Goal: Task Accomplishment & Management: Use online tool/utility

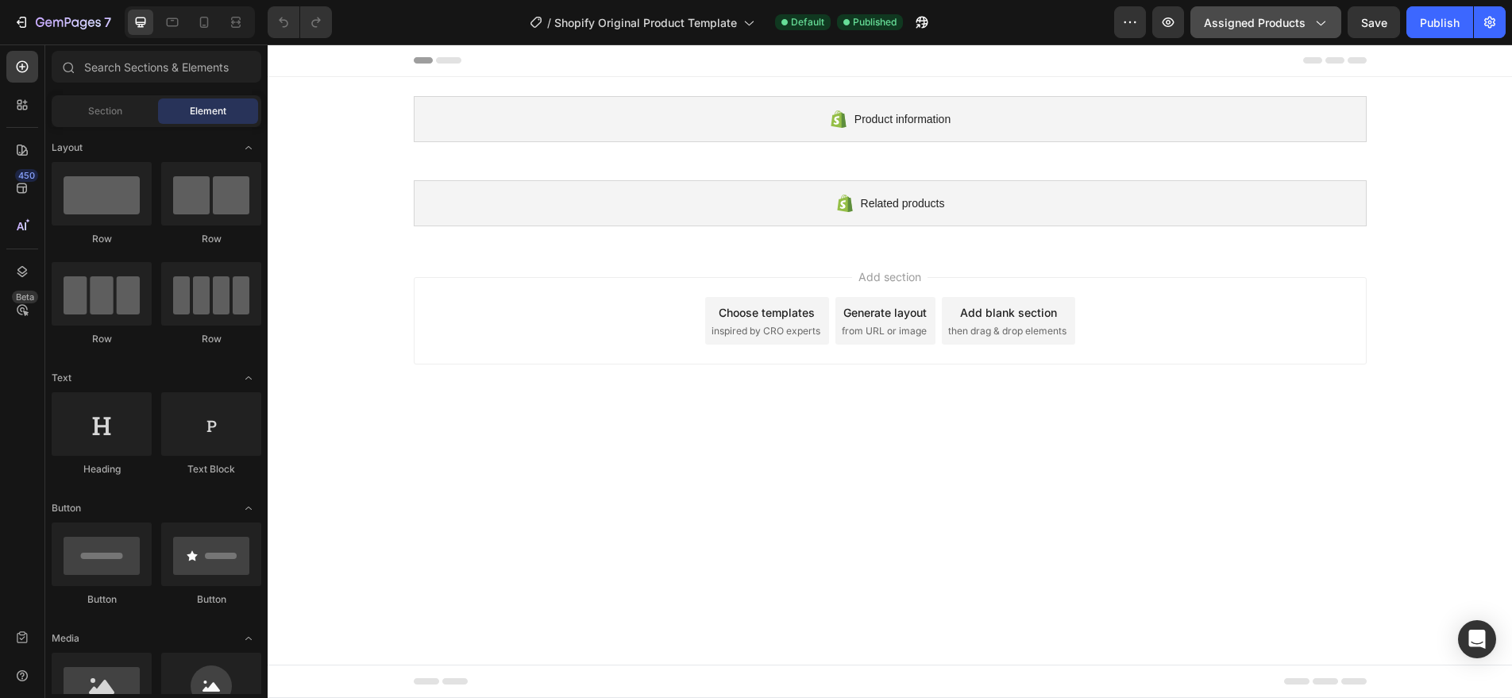
click at [1265, 30] on span "Assigned Products" at bounding box center [1255, 22] width 102 height 17
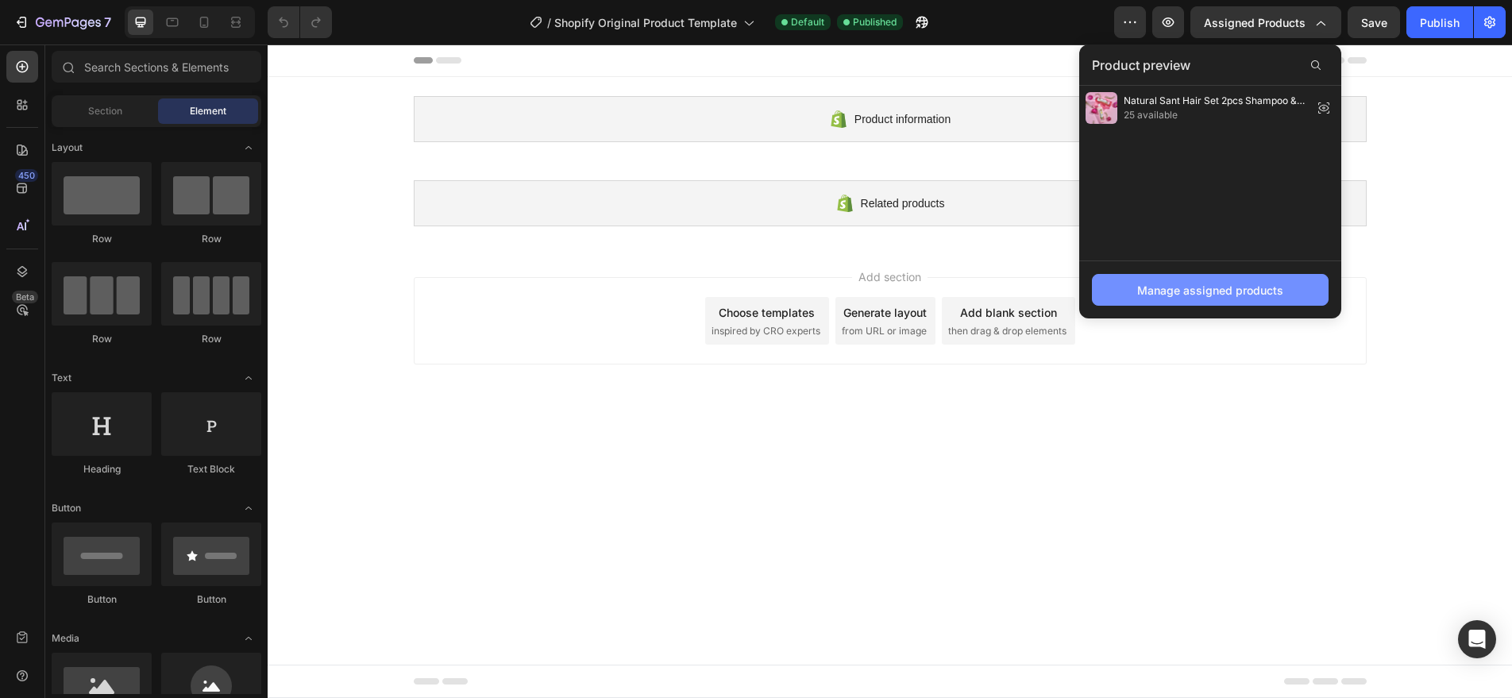
click at [1230, 284] on div "Manage assigned products" at bounding box center [1210, 290] width 146 height 17
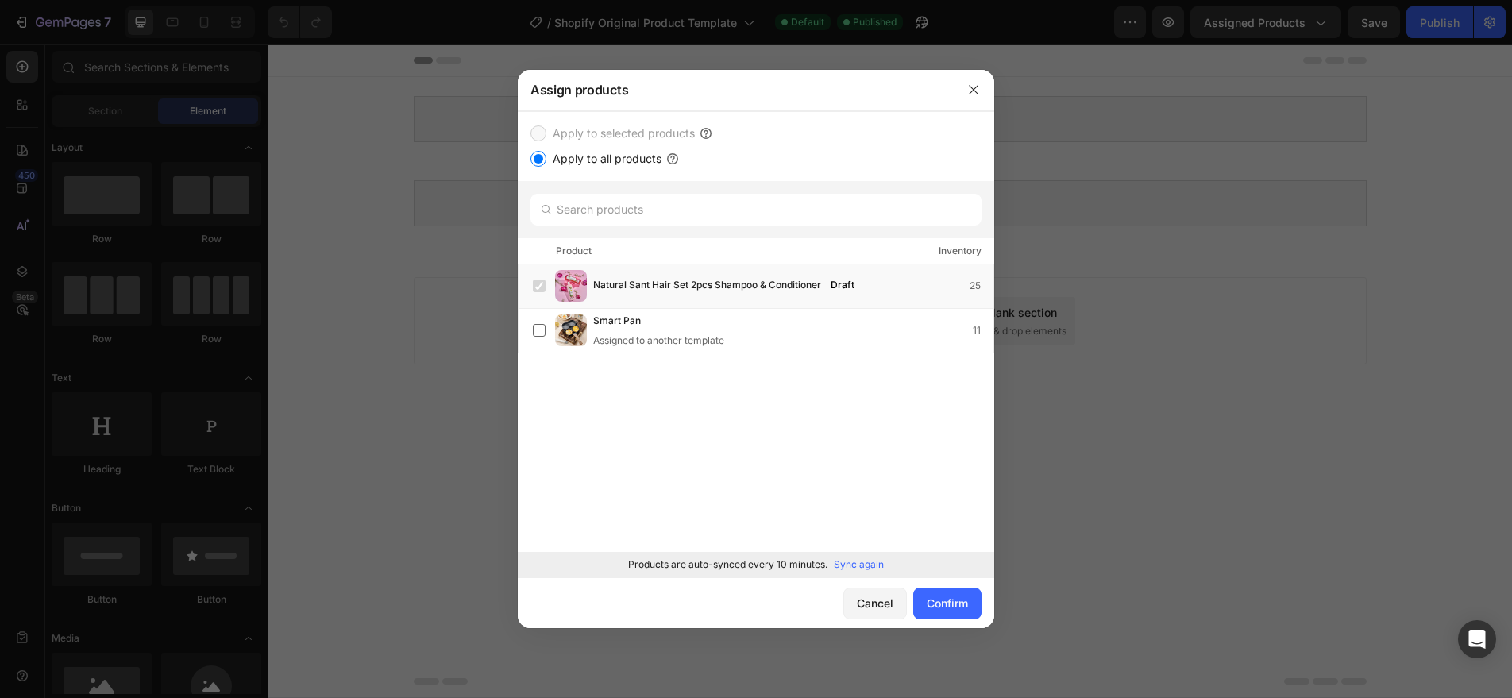
click at [856, 558] on p "Sync again" at bounding box center [859, 565] width 50 height 14
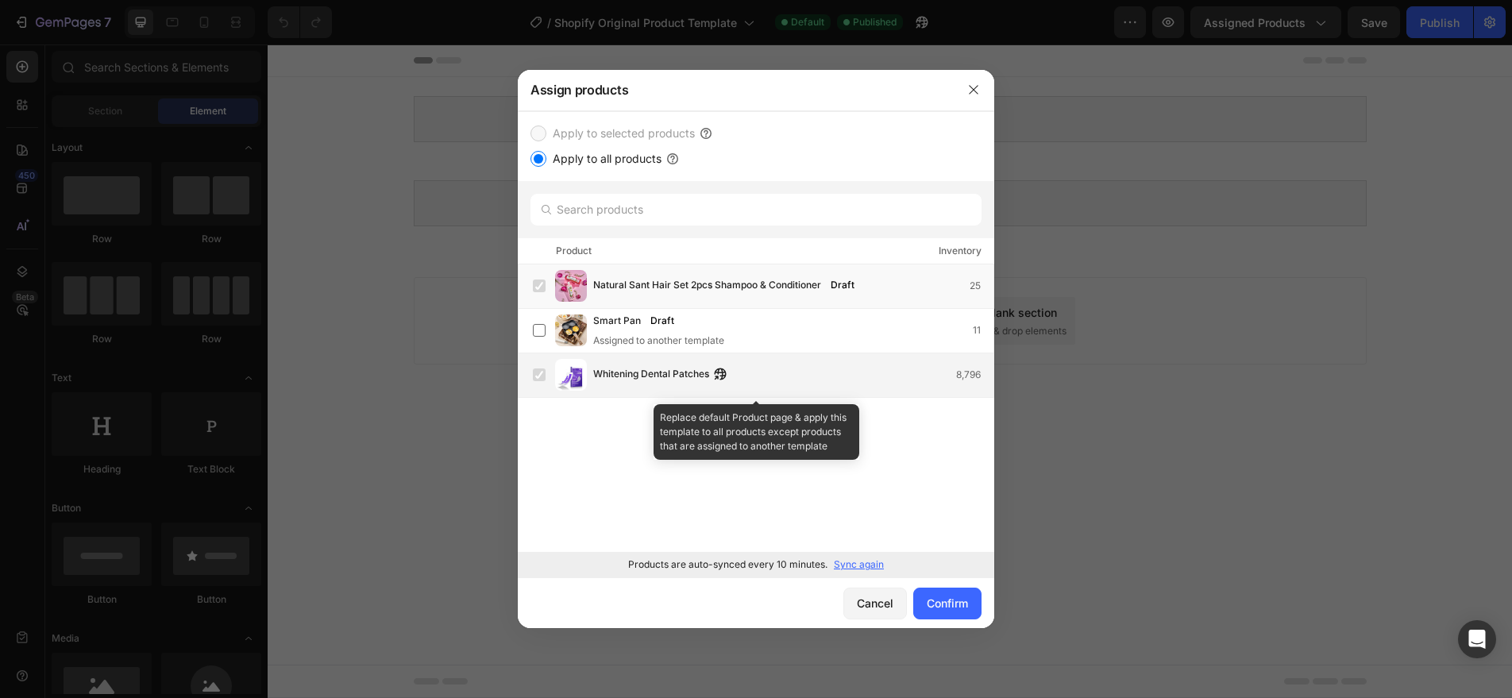
click at [787, 379] on div "Whitening Dental Patches 8,796" at bounding box center [793, 374] width 400 height 17
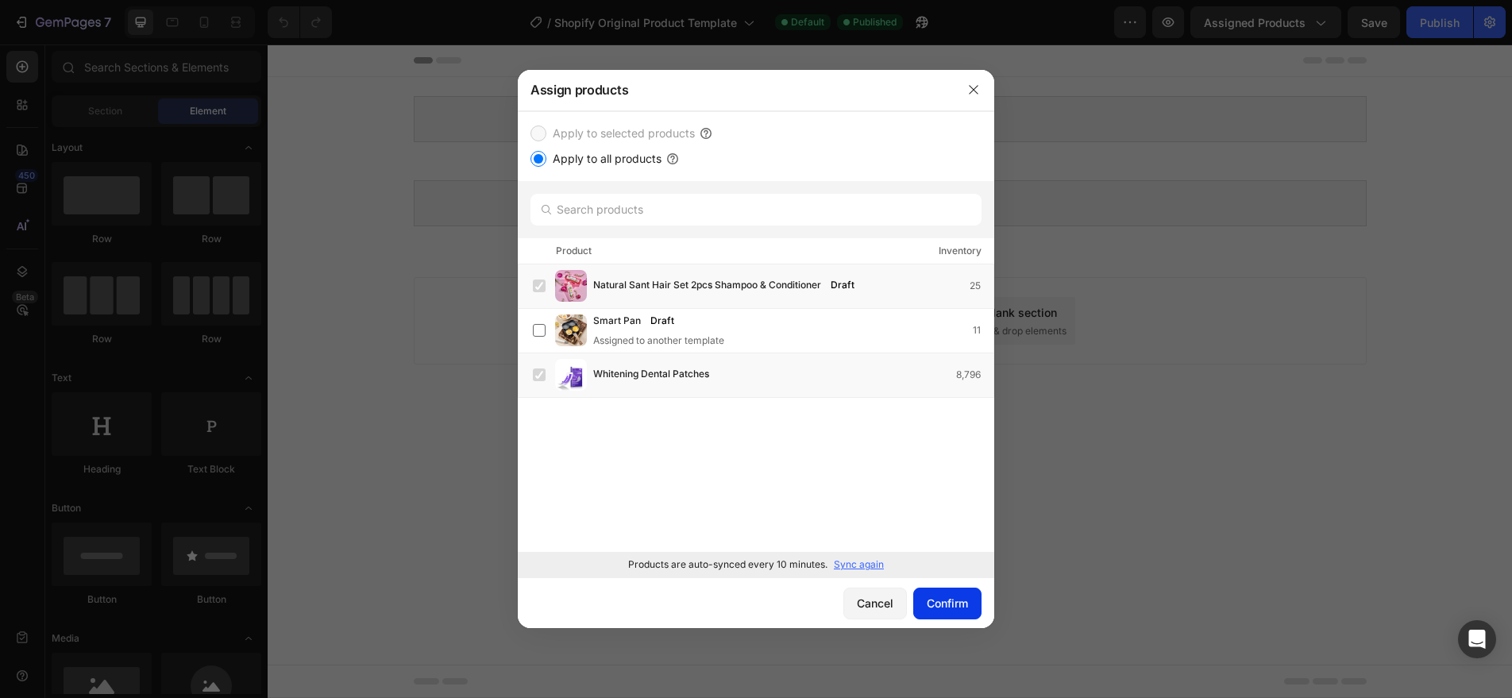
click at [932, 603] on div "Confirm" at bounding box center [947, 603] width 41 height 17
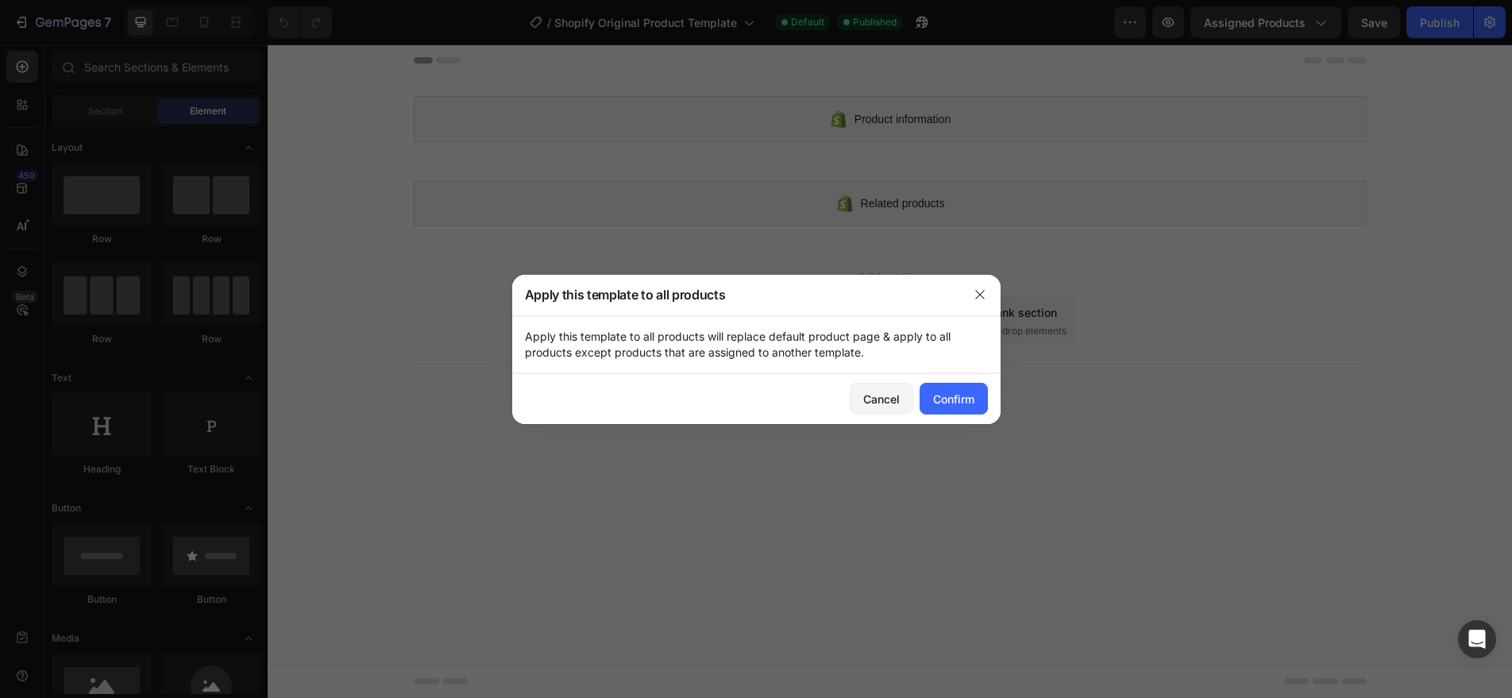
click at [986, 275] on div at bounding box center [979, 294] width 41 height 41
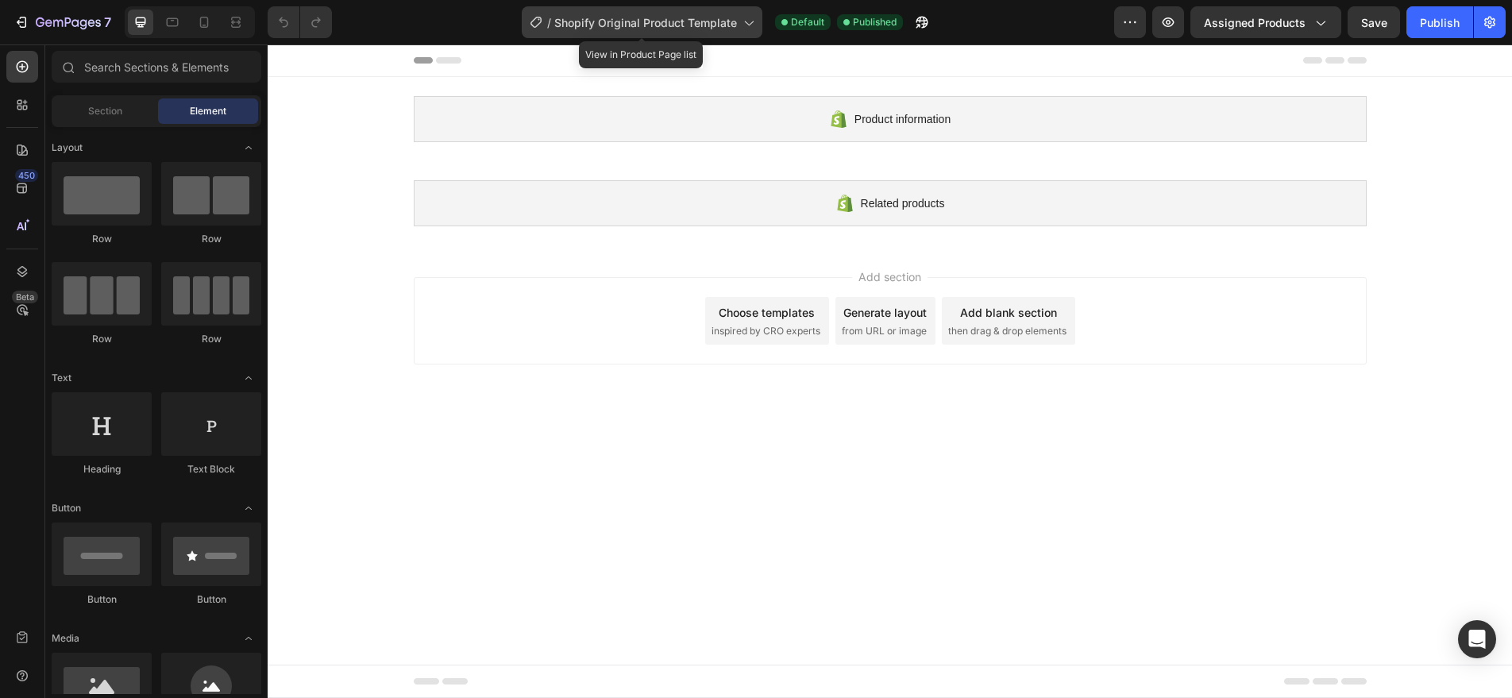
click at [688, 35] on div "/ Shopify Original Product Template" at bounding box center [642, 22] width 241 height 32
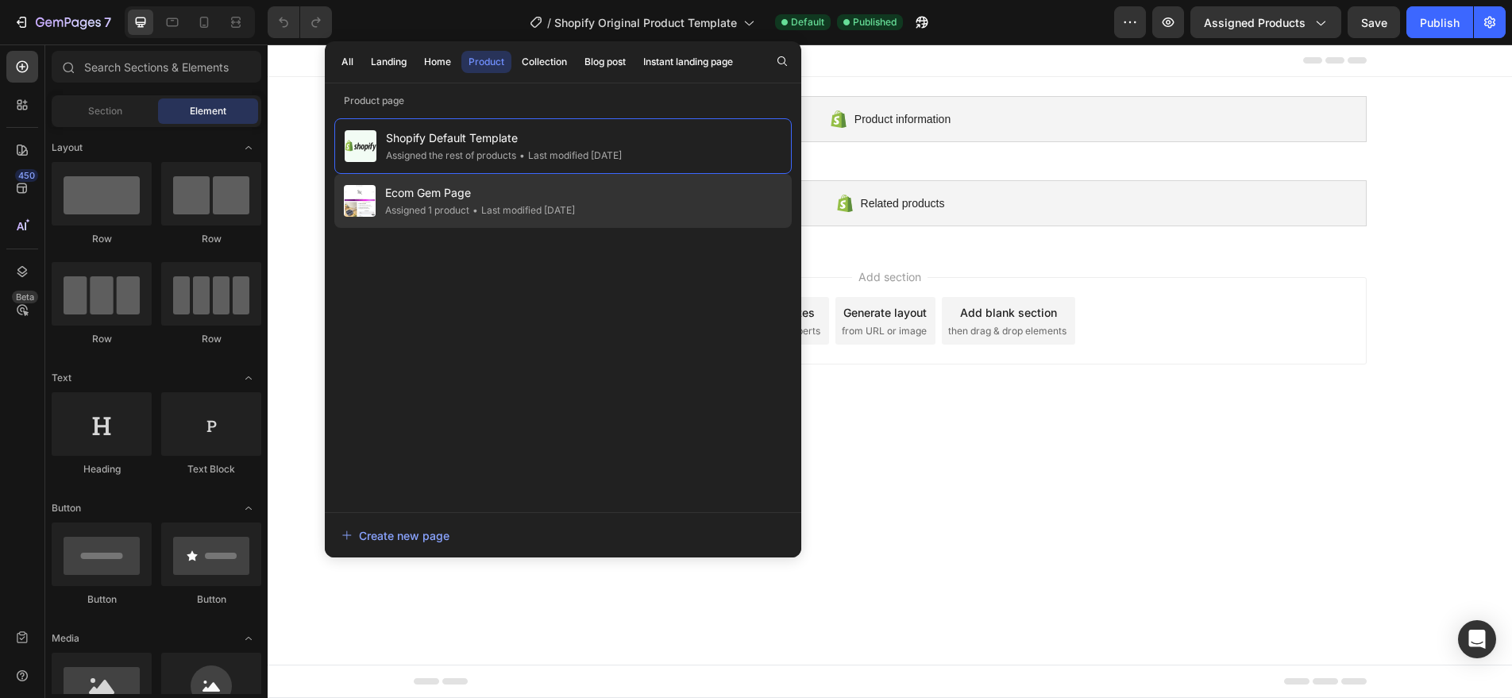
click at [501, 212] on div "• Last modified 4 days ago" at bounding box center [522, 211] width 106 height 16
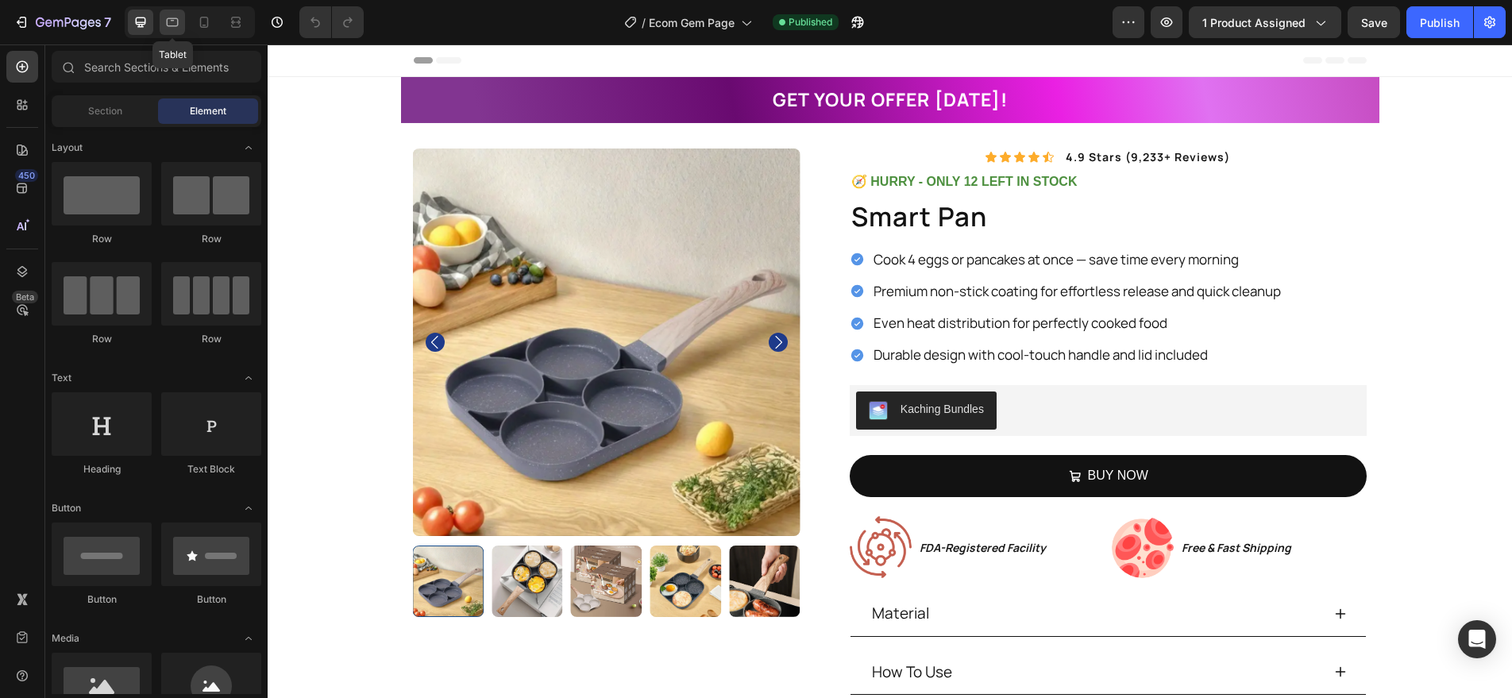
click at [172, 21] on icon at bounding box center [172, 22] width 16 height 16
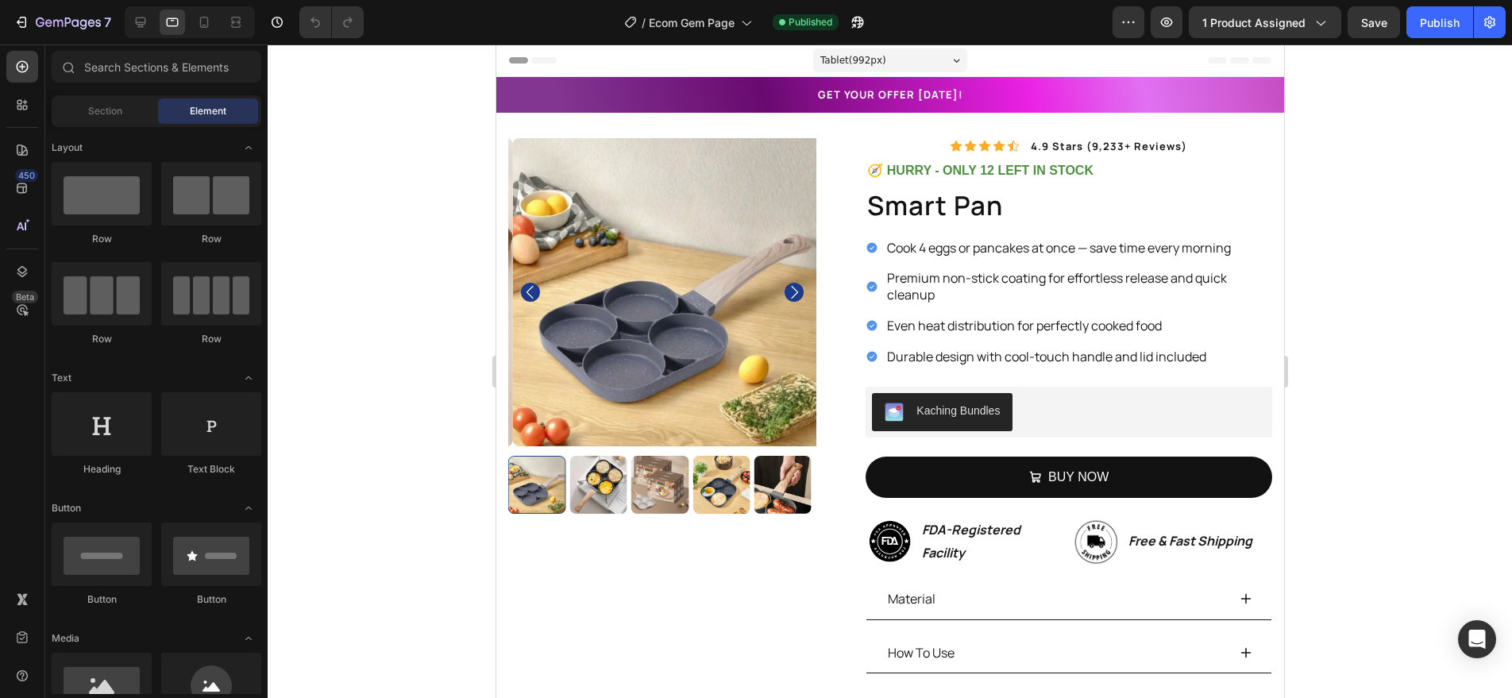
click at [220, 17] on div at bounding box center [190, 22] width 130 height 32
click at [210, 20] on icon at bounding box center [204, 22] width 16 height 16
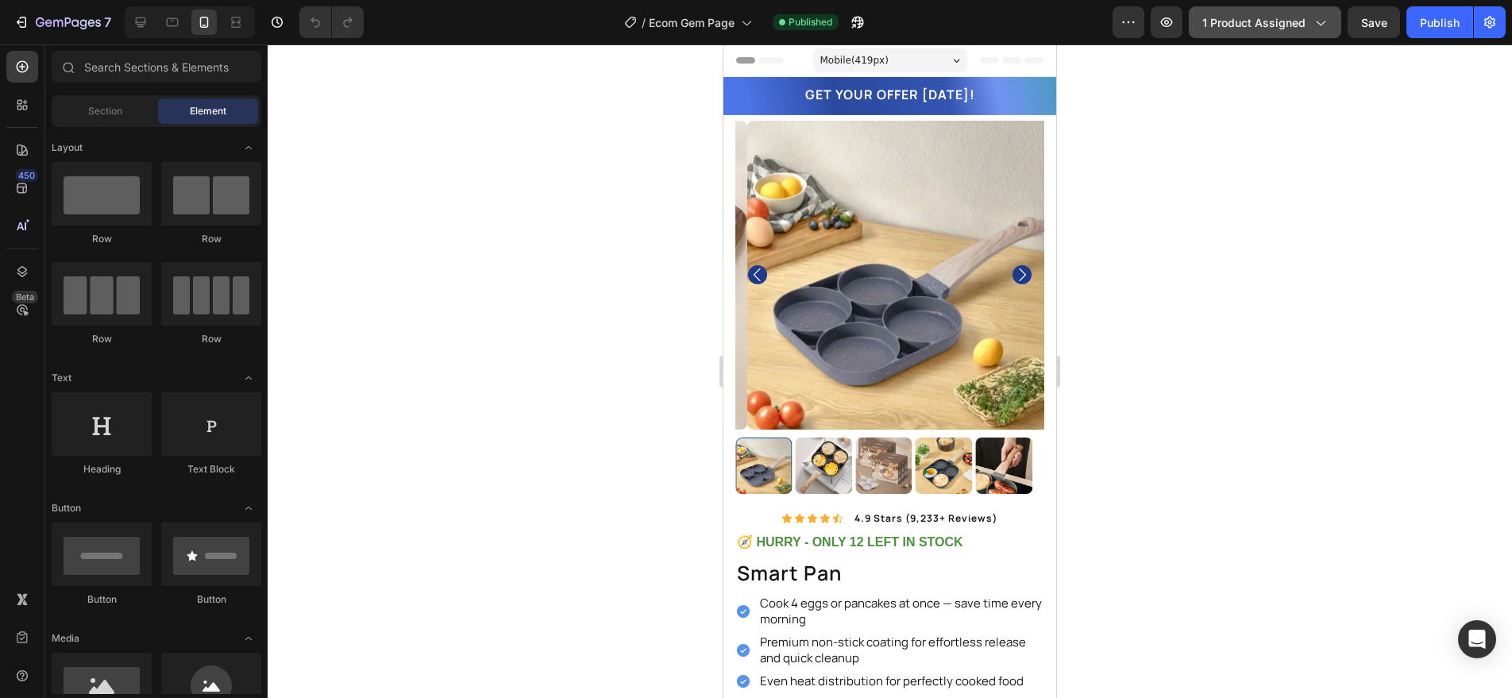
click at [1291, 36] on button "1 product assigned" at bounding box center [1265, 22] width 152 height 32
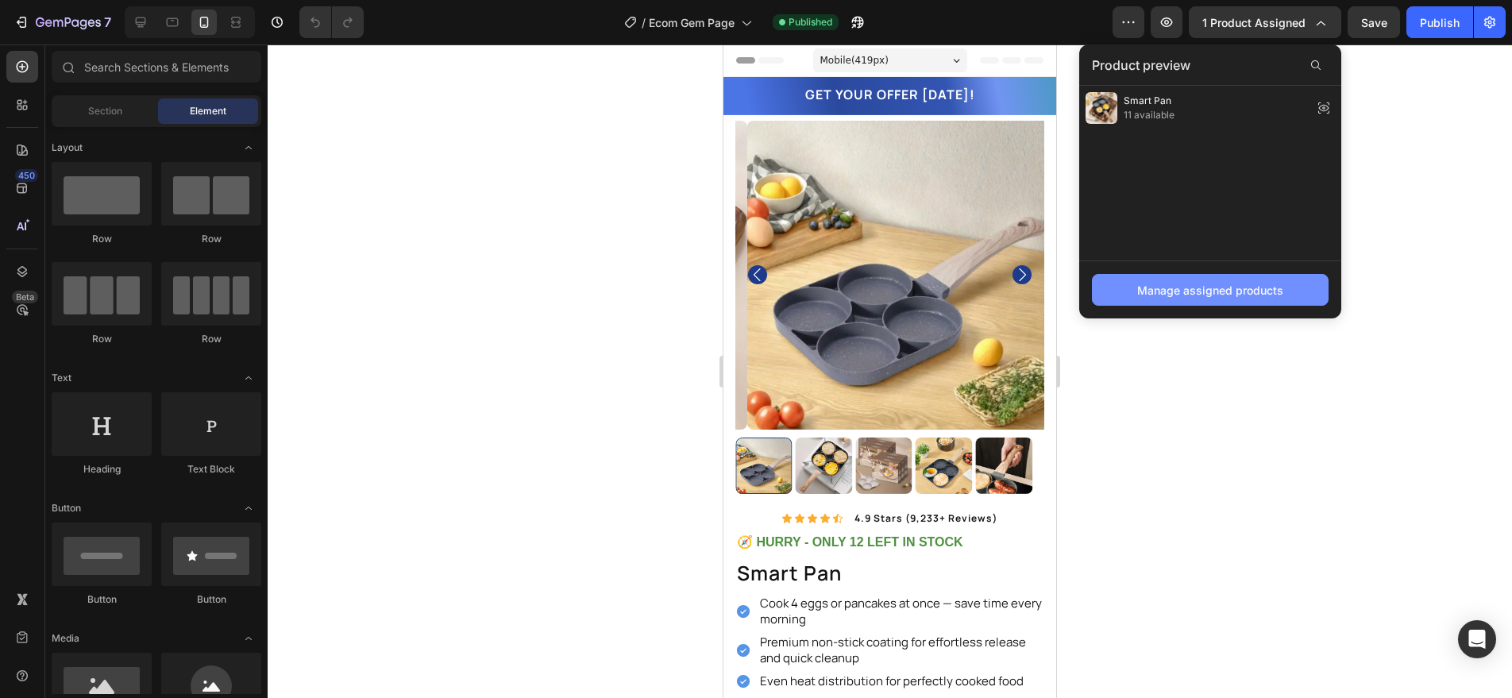
click at [1241, 286] on div "Manage assigned products" at bounding box center [1210, 290] width 146 height 17
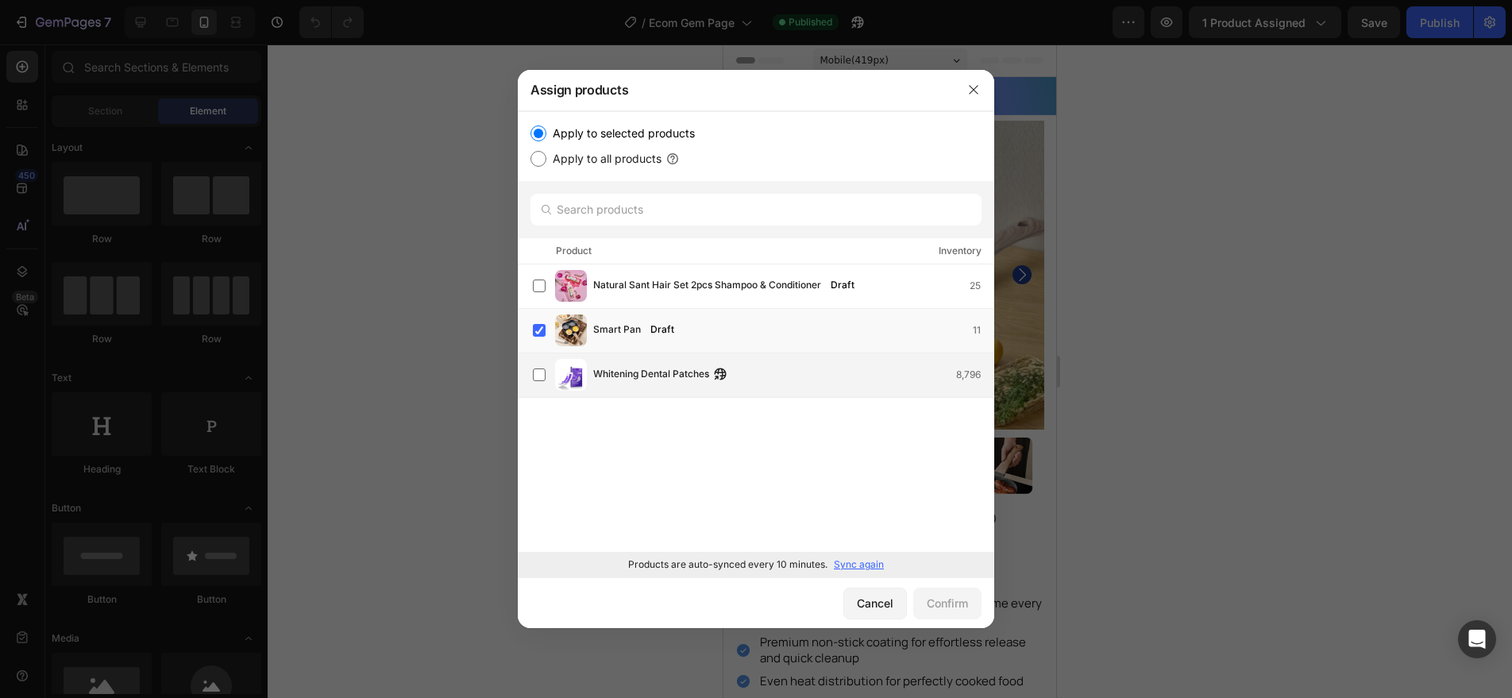
click at [638, 388] on div "Whitening Dental Patches 8,796" at bounding box center [763, 375] width 461 height 32
click at [564, 320] on img at bounding box center [571, 331] width 32 height 32
drag, startPoint x: 884, startPoint y: 575, endPoint x: 949, endPoint y: 616, distance: 76.7
click at [939, 612] on div "Assign products Apply to selected products Apply to all products Product Invent…" at bounding box center [756, 349] width 477 height 558
click at [959, 610] on div "Confirm" at bounding box center [947, 603] width 41 height 17
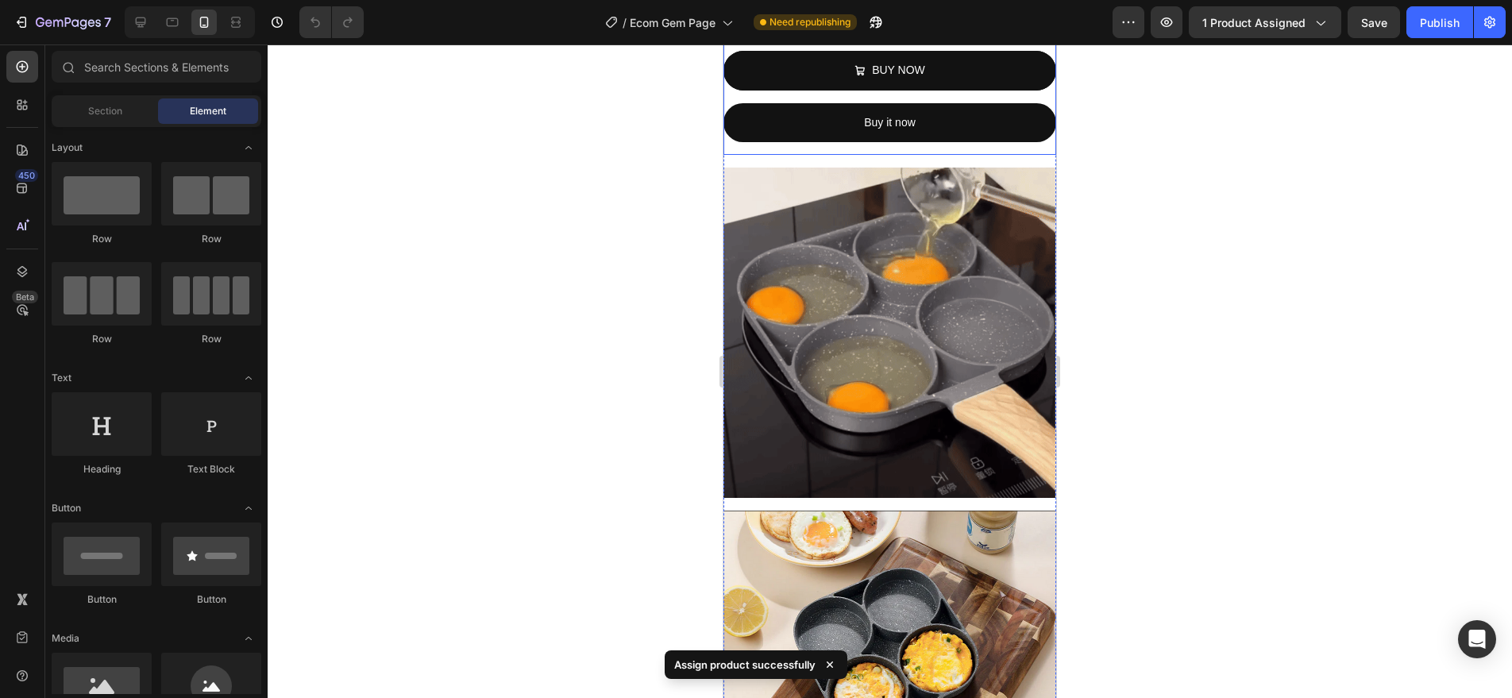
scroll to position [1106, 0]
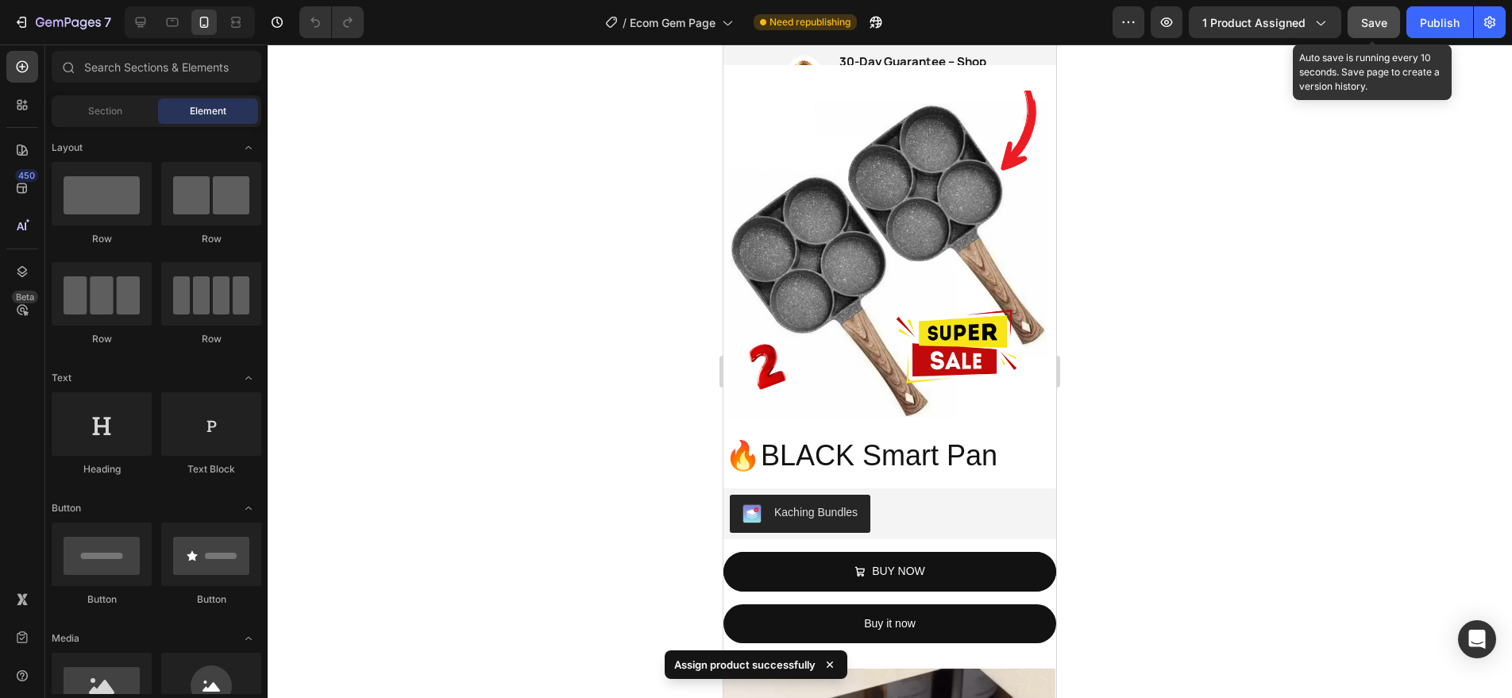
click at [1372, 32] on button "Save" at bounding box center [1374, 22] width 52 height 32
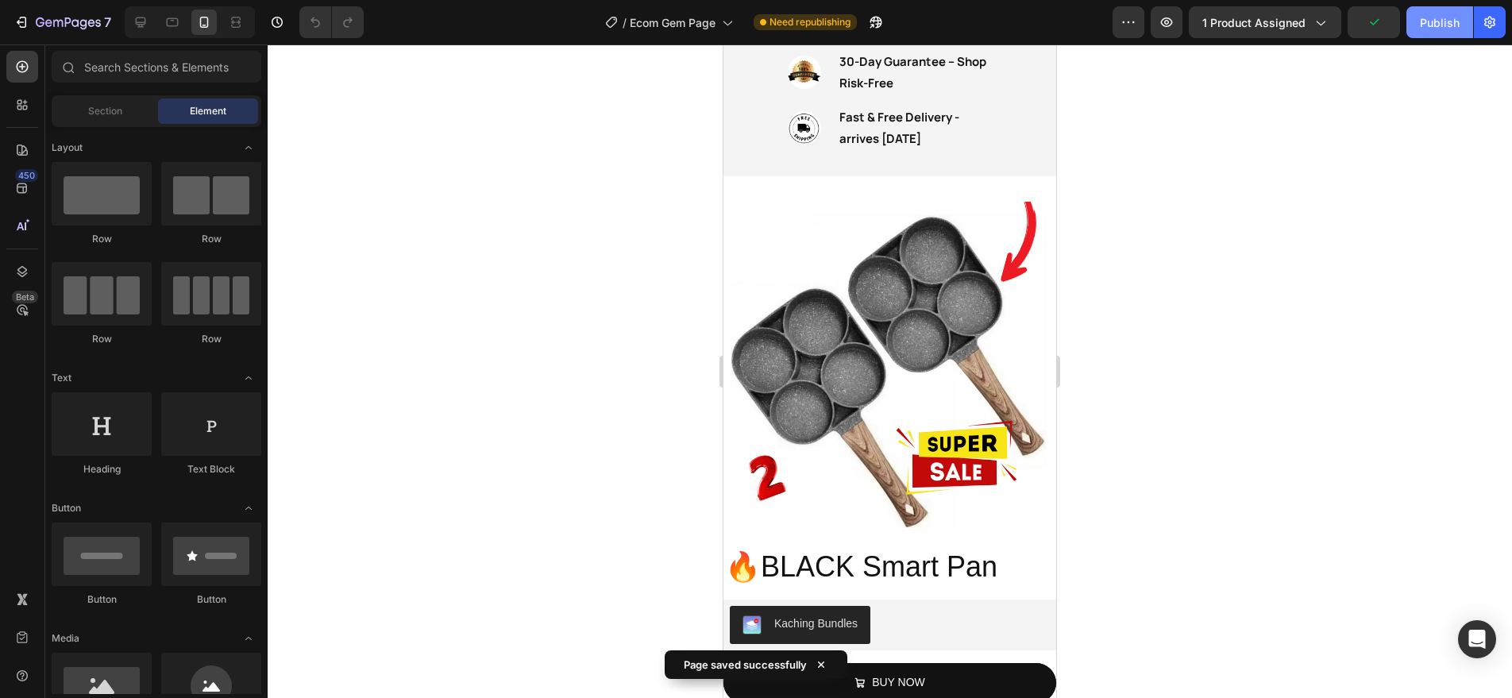
click at [1445, 24] on div "Publish" at bounding box center [1440, 22] width 40 height 17
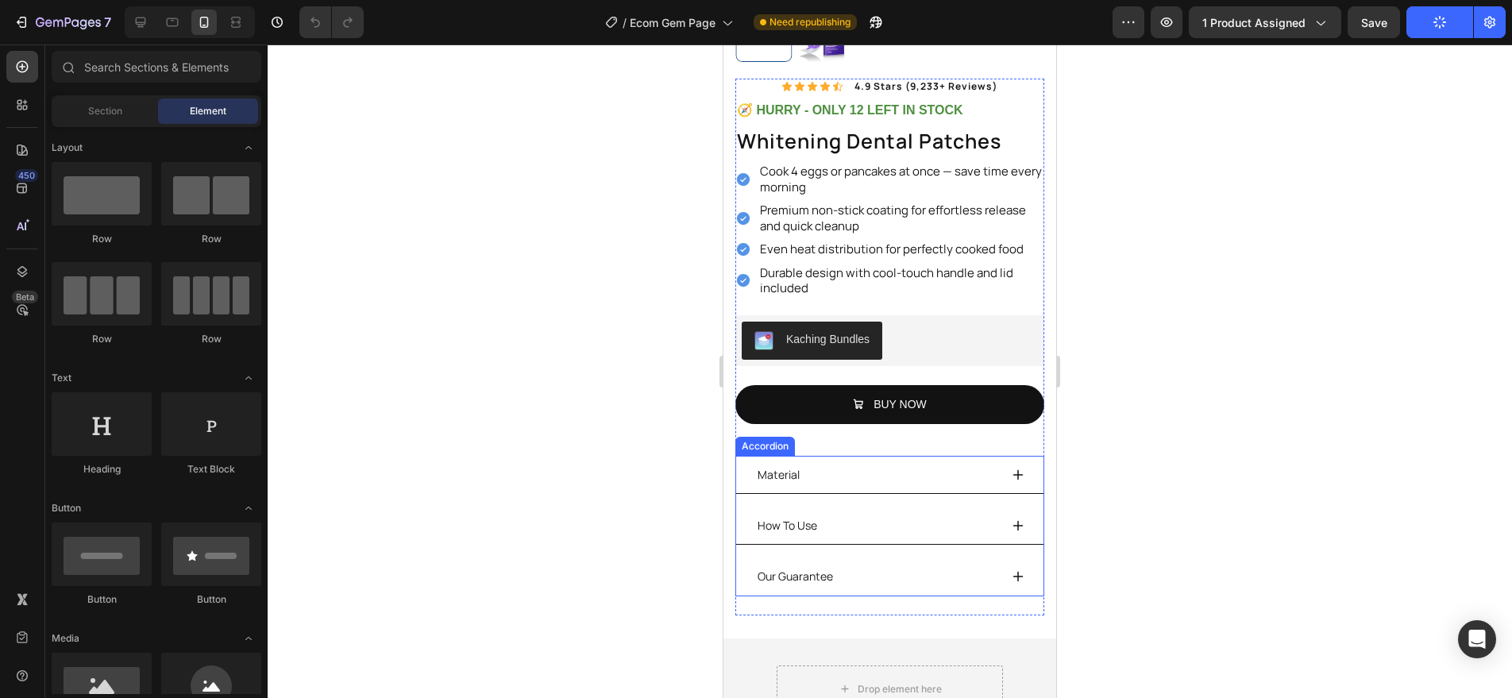
scroll to position [0, 0]
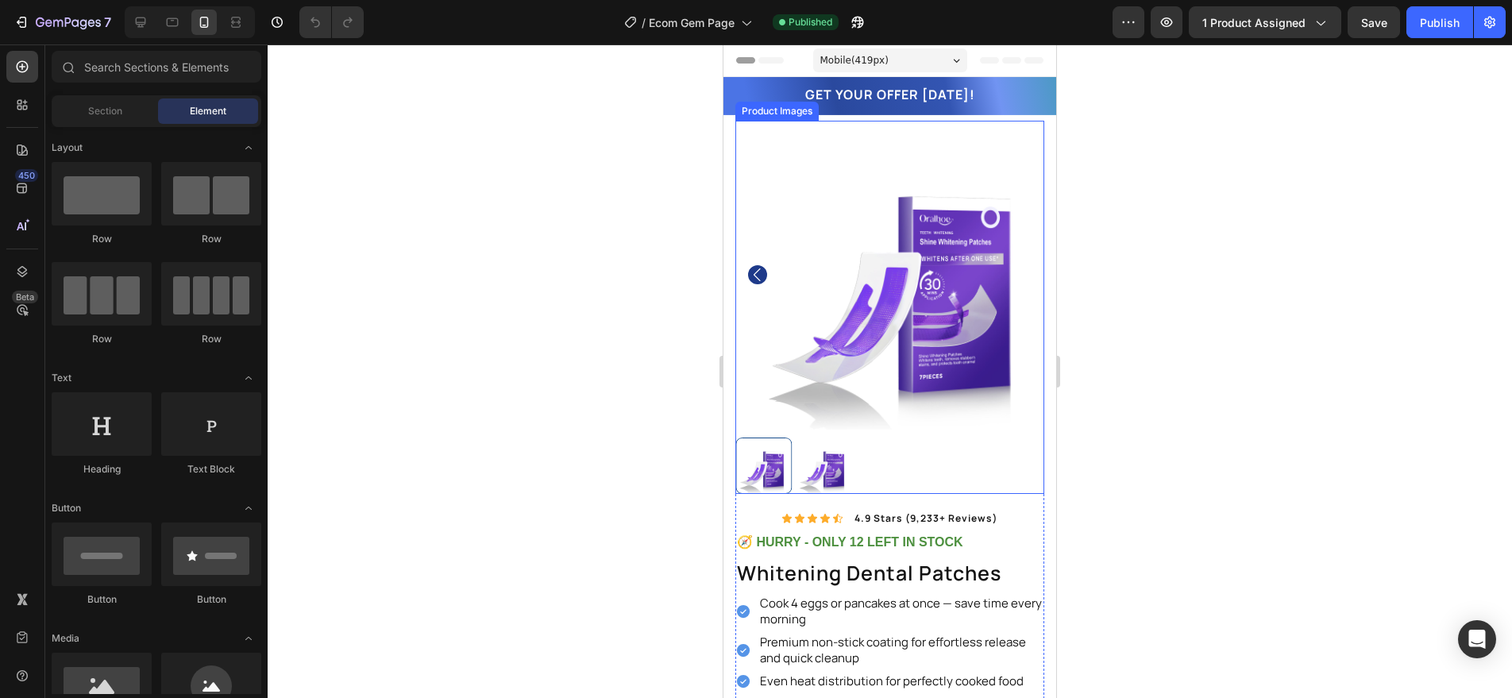
click at [921, 438] on div at bounding box center [889, 466] width 309 height 57
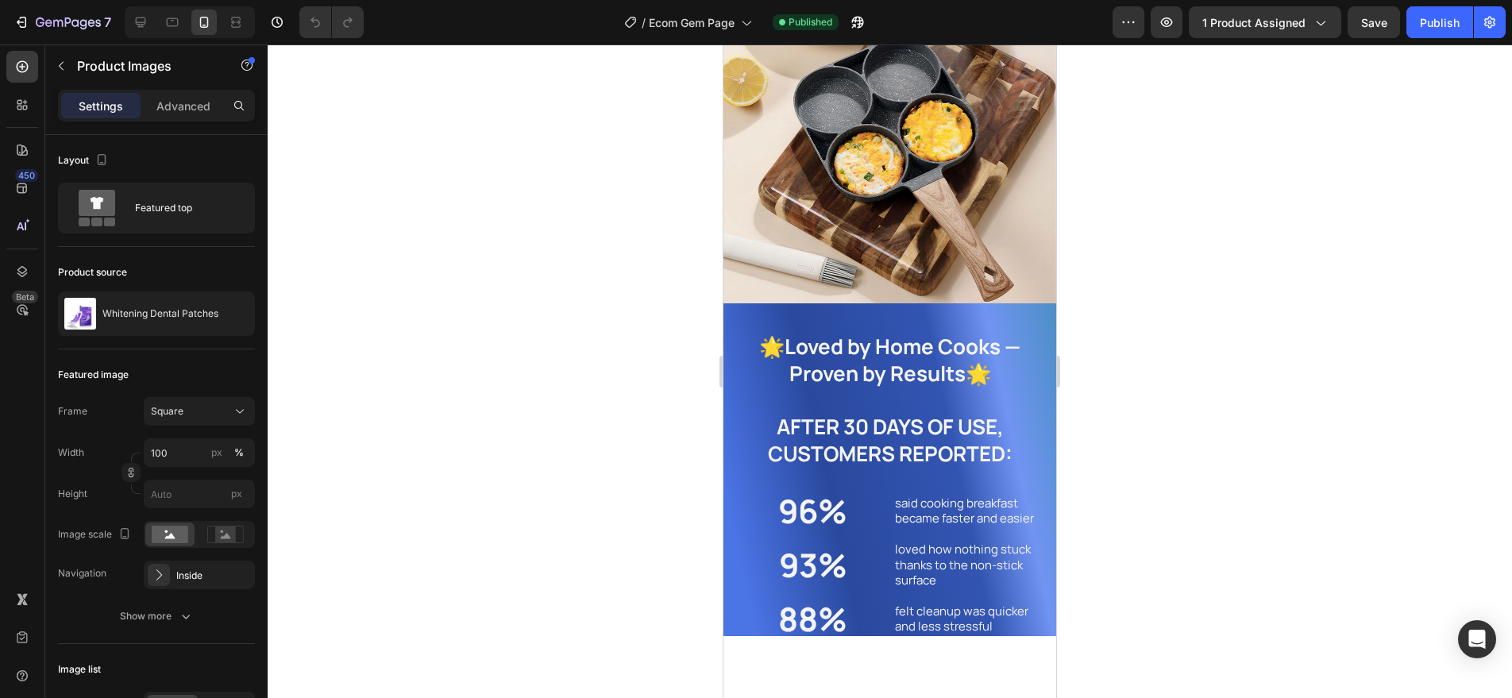
scroll to position [1920, 0]
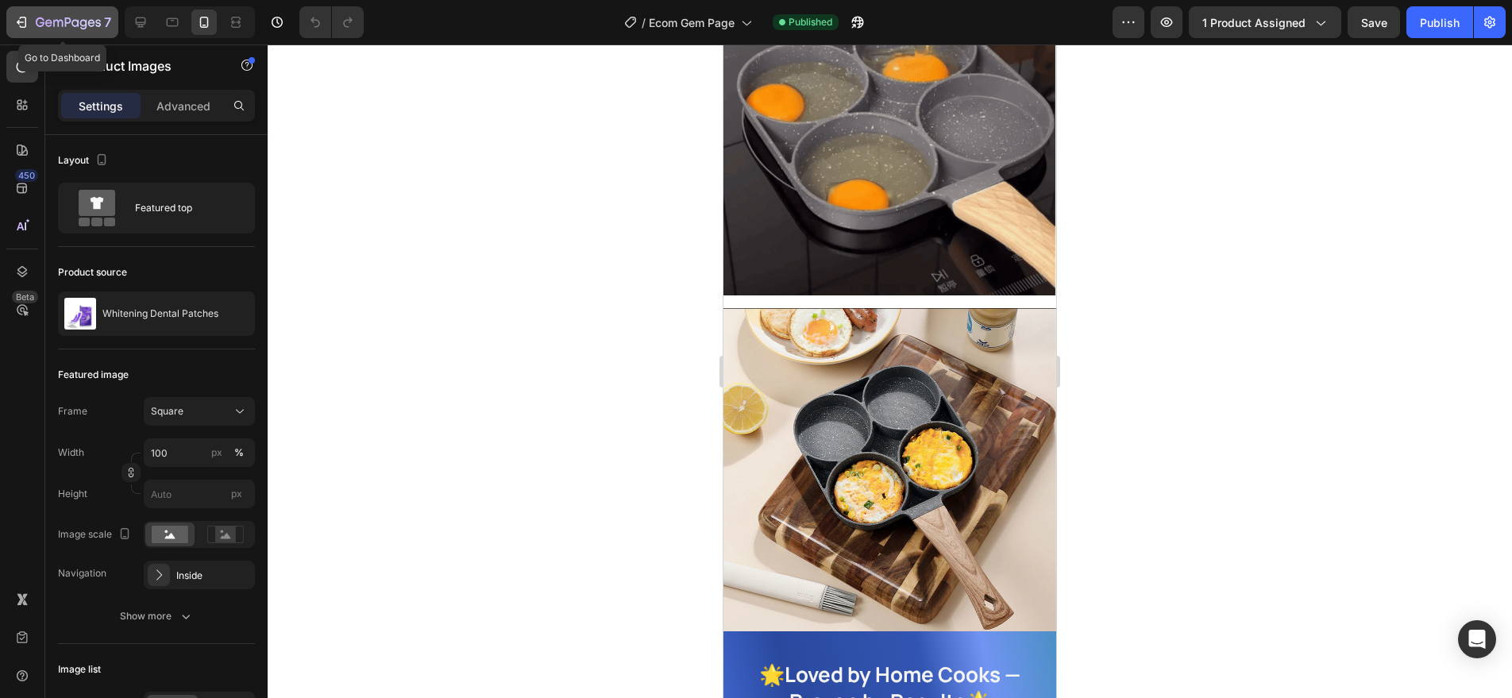
click at [23, 21] on icon "button" at bounding box center [20, 22] width 7 height 5
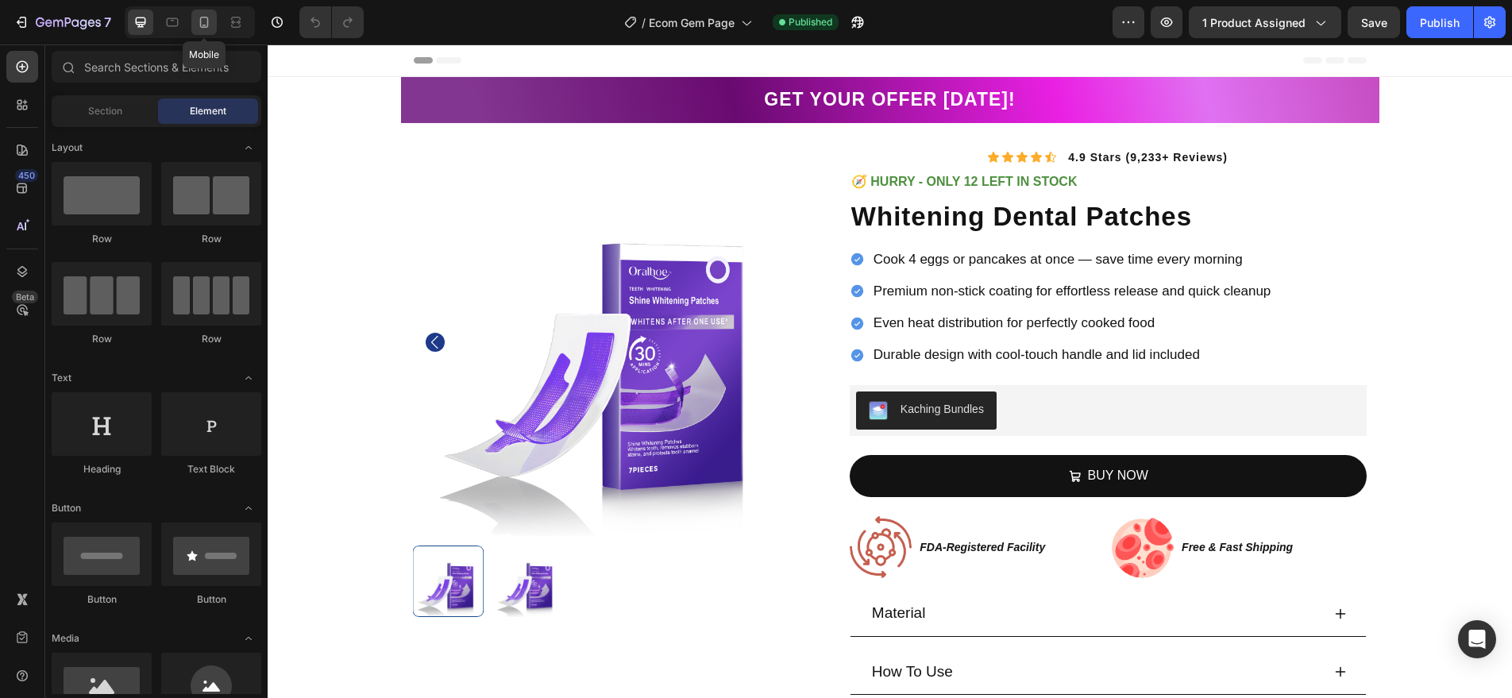
click at [208, 21] on icon at bounding box center [204, 22] width 9 height 11
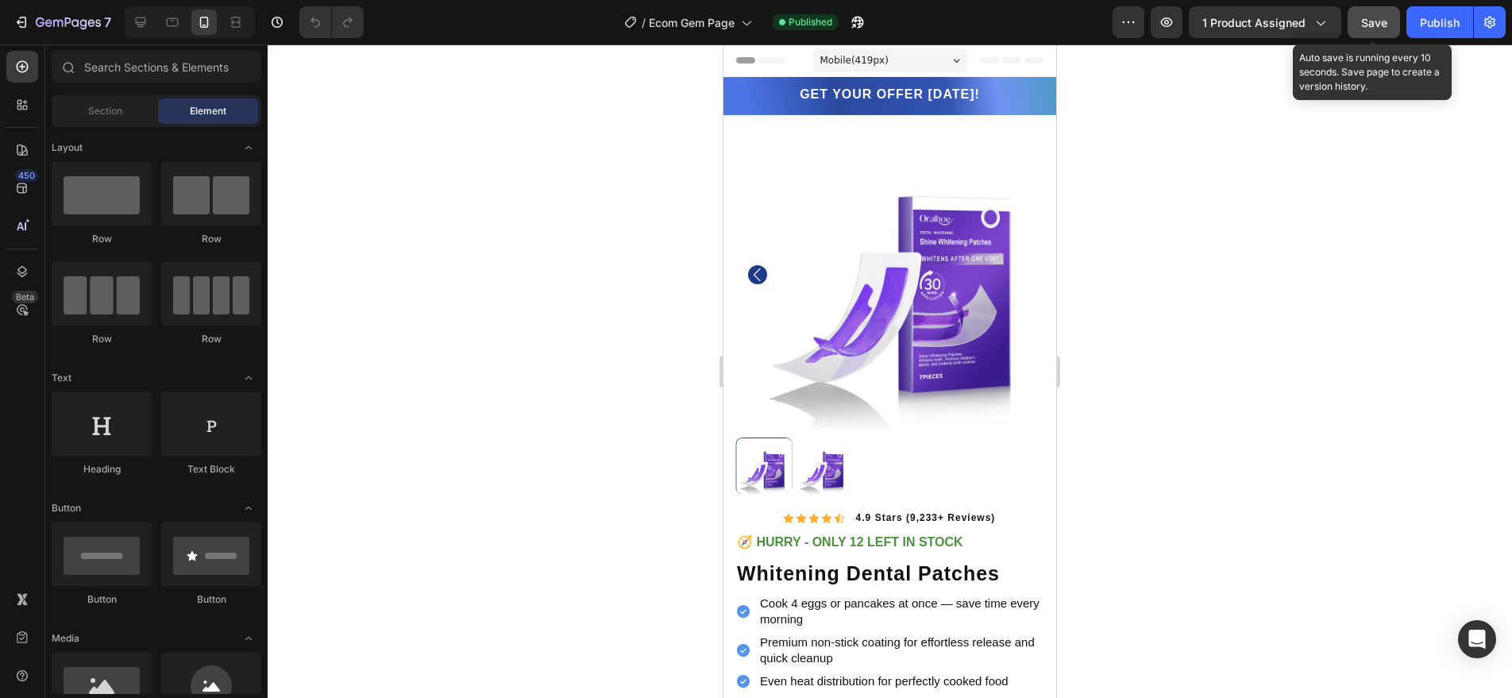
click at [1375, 12] on button "Save" at bounding box center [1374, 22] width 52 height 32
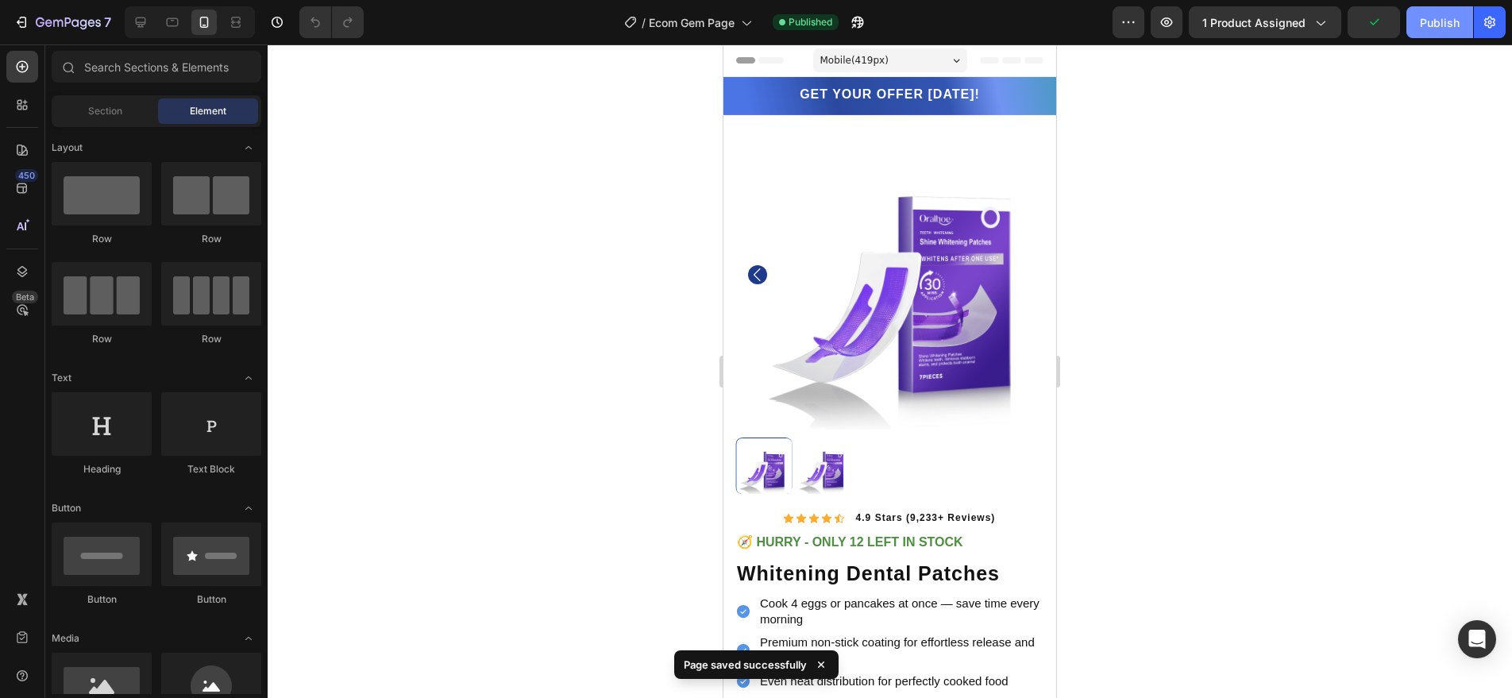
click at [1431, 28] on div "Publish" at bounding box center [1440, 22] width 40 height 17
click at [1442, 21] on div "Publish" at bounding box center [1440, 22] width 40 height 17
click at [1252, 50] on div at bounding box center [890, 371] width 1245 height 654
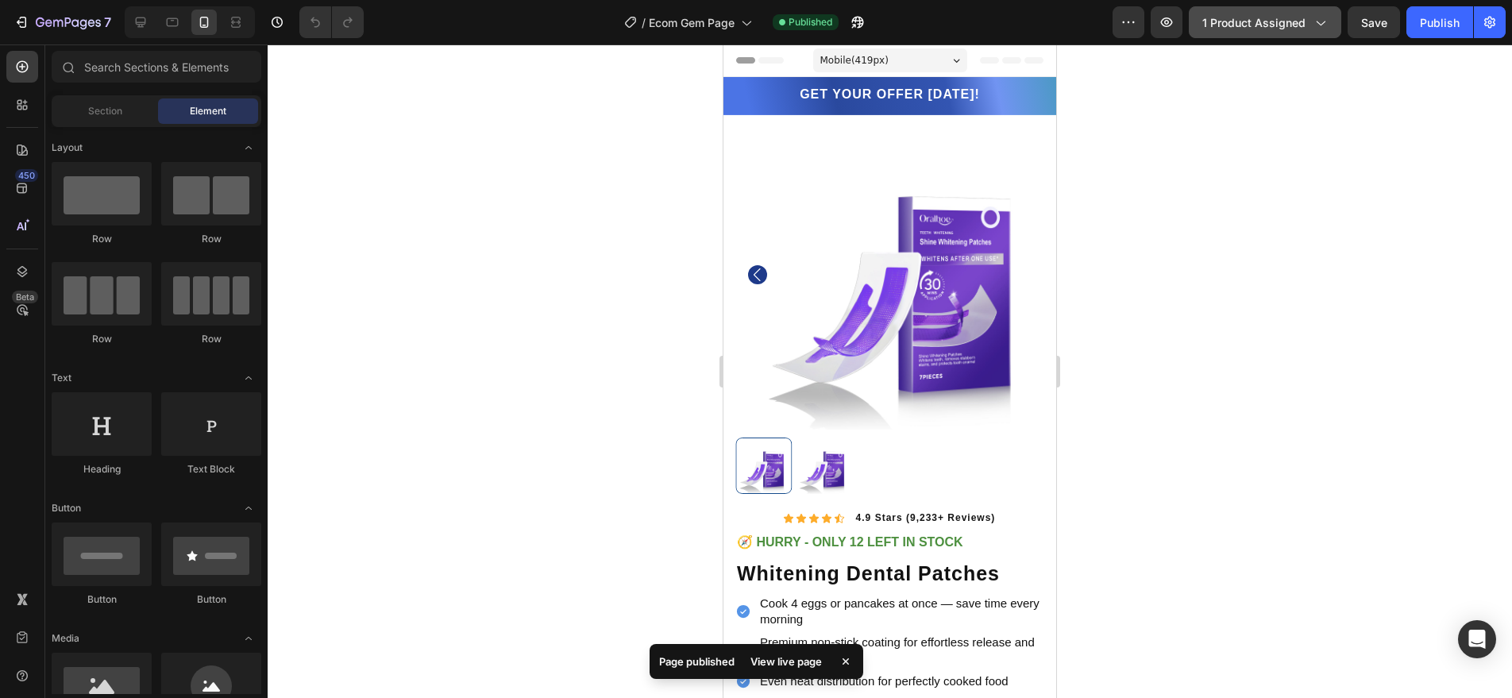
click at [1267, 28] on span "1 product assigned" at bounding box center [1253, 22] width 103 height 17
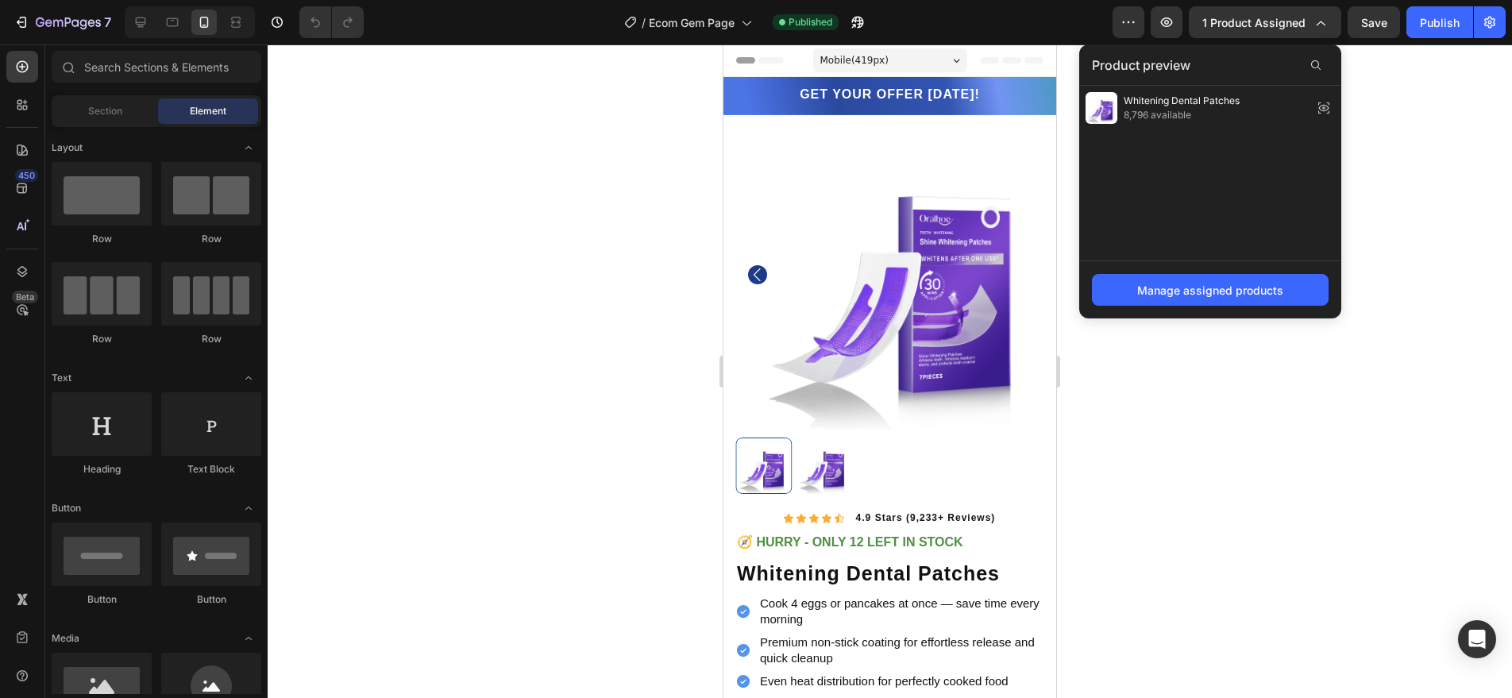
click at [1218, 122] on span "8,796 available" at bounding box center [1182, 115] width 116 height 14
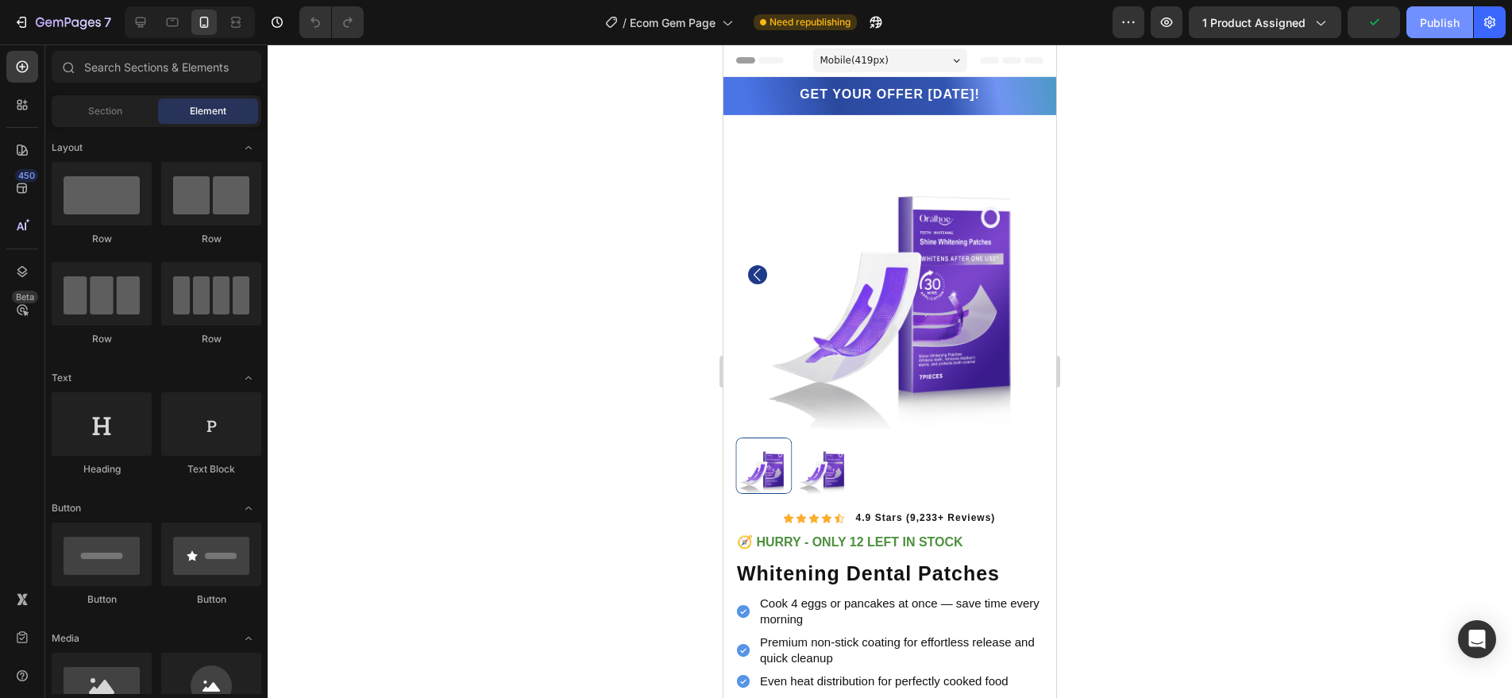
click at [1411, 7] on button "Publish" at bounding box center [1440, 22] width 67 height 32
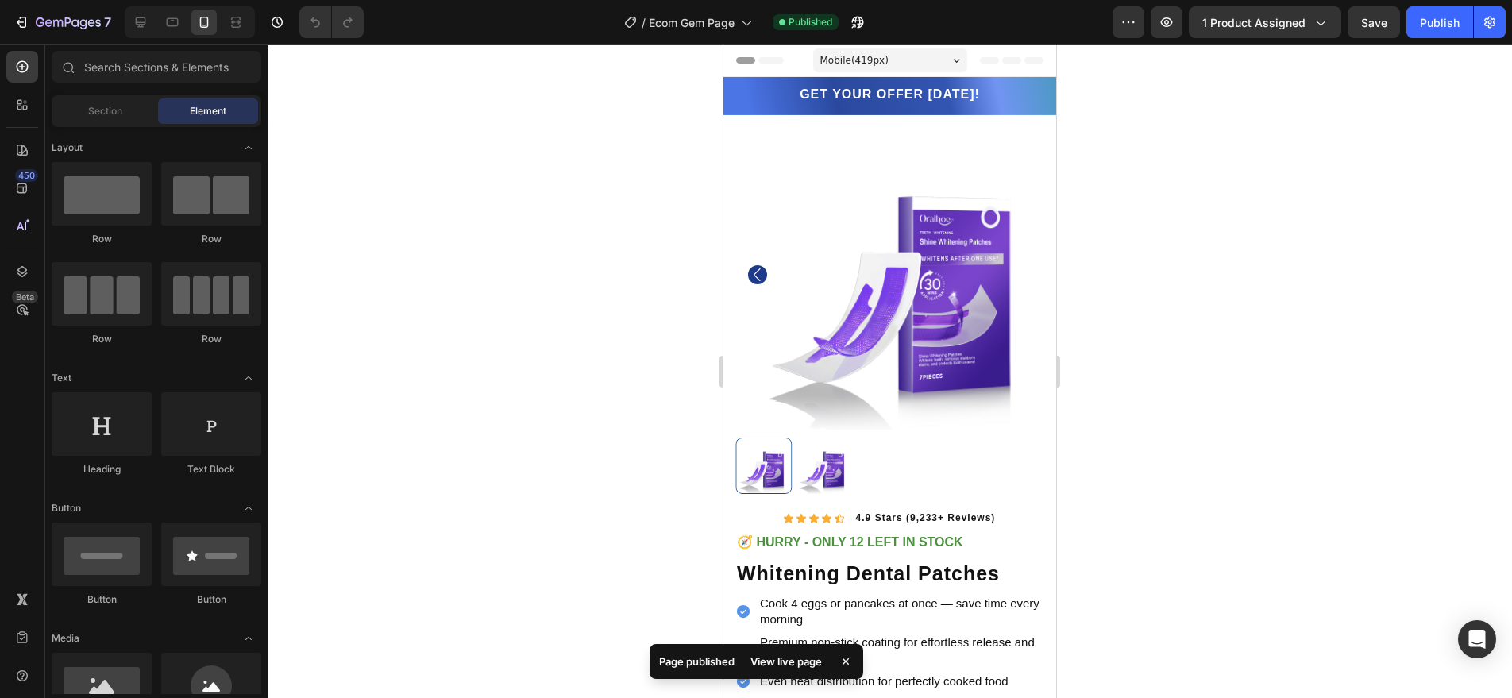
drag, startPoint x: 646, startPoint y: 276, endPoint x: 654, endPoint y: 304, distance: 29.5
click at [654, 304] on div at bounding box center [890, 371] width 1245 height 654
drag, startPoint x: 654, startPoint y: 304, endPoint x: 667, endPoint y: 355, distance: 52.6
click at [662, 328] on div at bounding box center [890, 371] width 1245 height 654
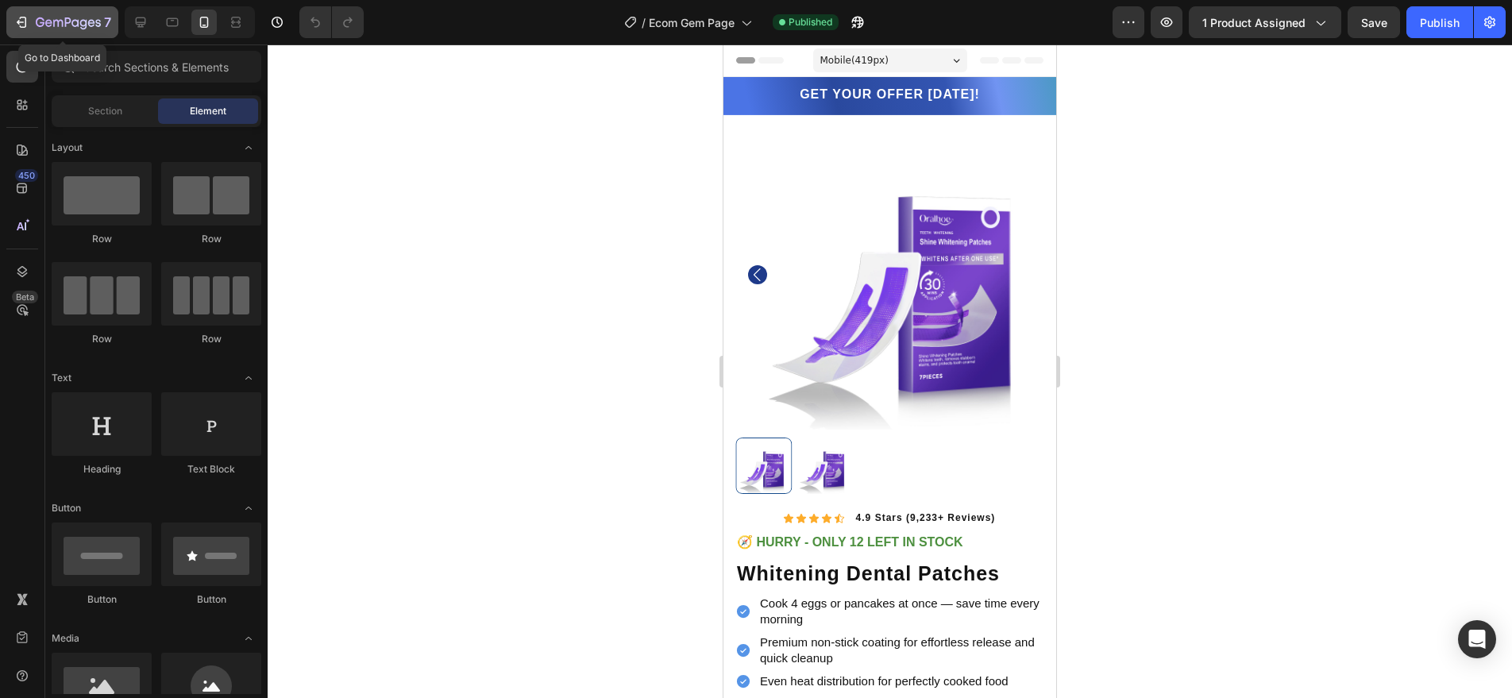
click at [60, 17] on icon "button" at bounding box center [68, 24] width 65 height 14
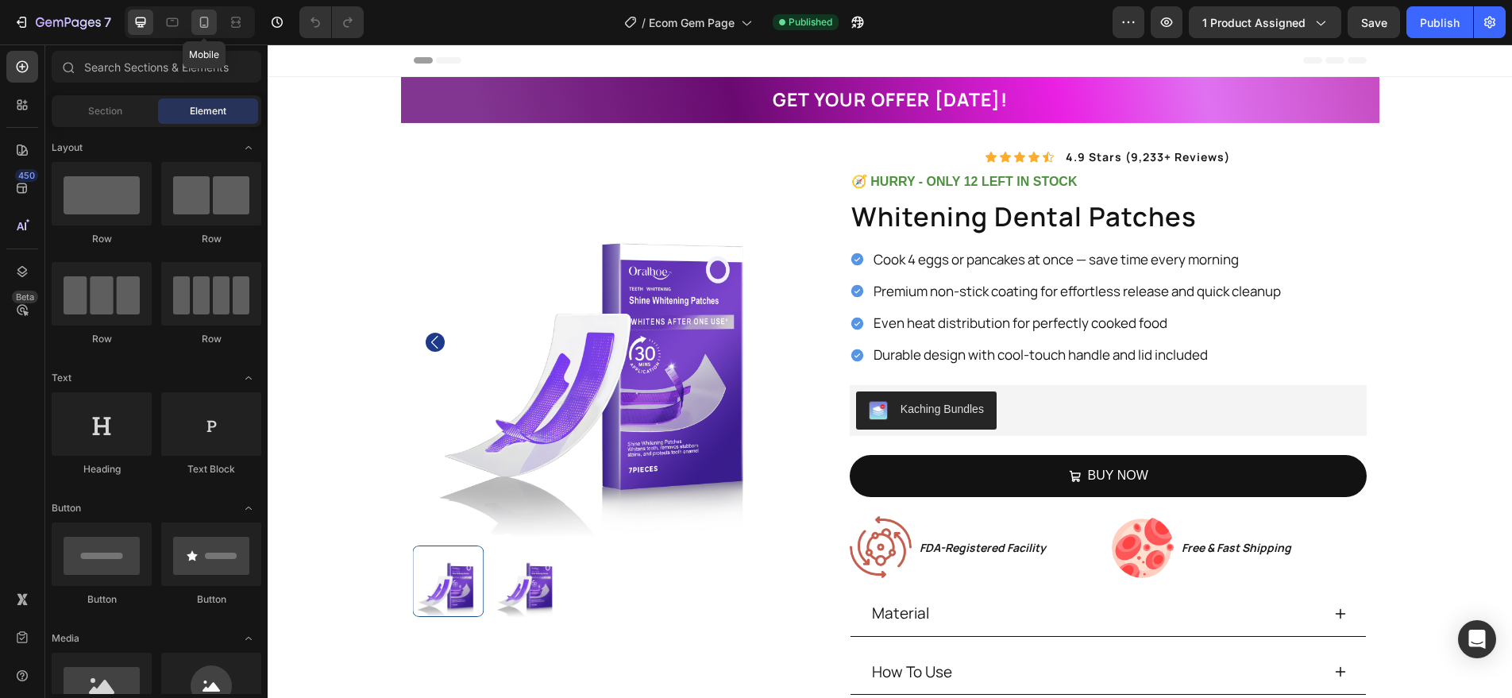
click at [203, 21] on icon at bounding box center [204, 22] width 16 height 16
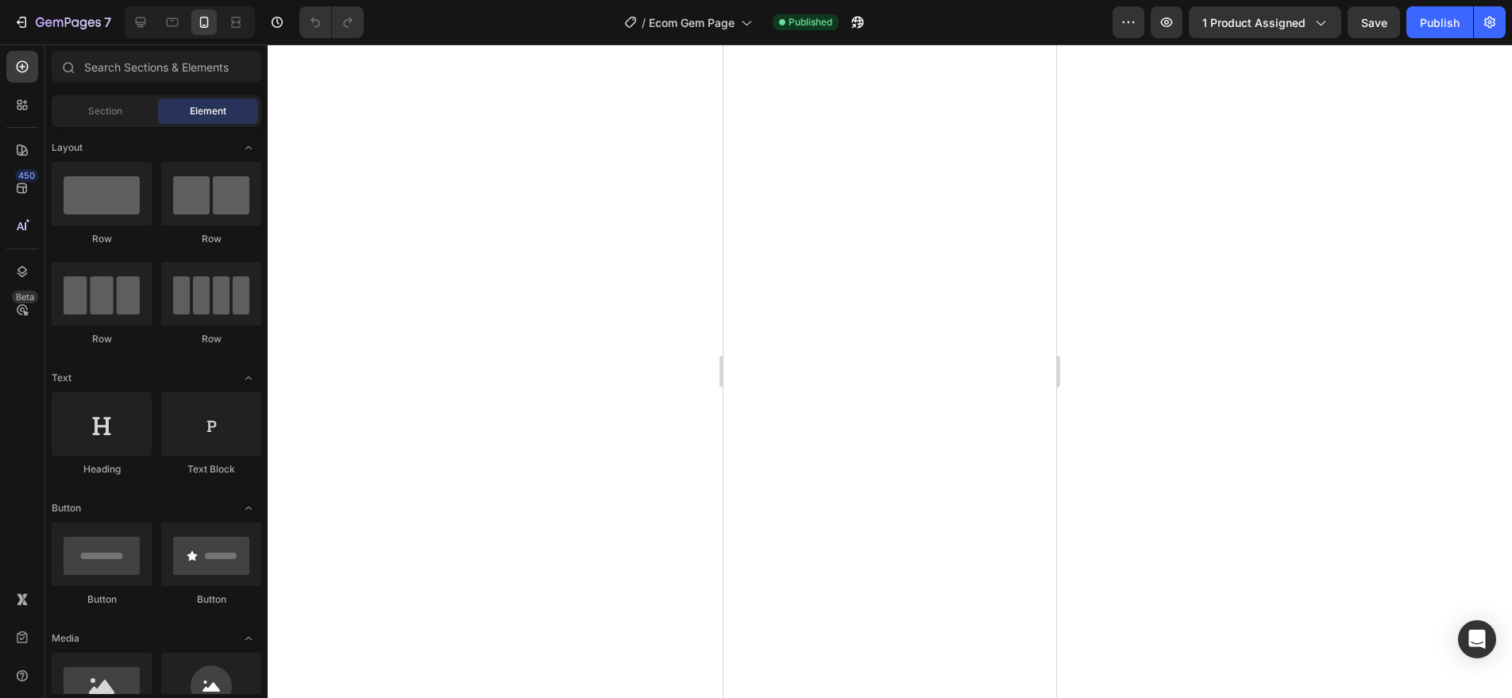
scroll to position [1916, 0]
